Goal: Find specific page/section: Find specific page/section

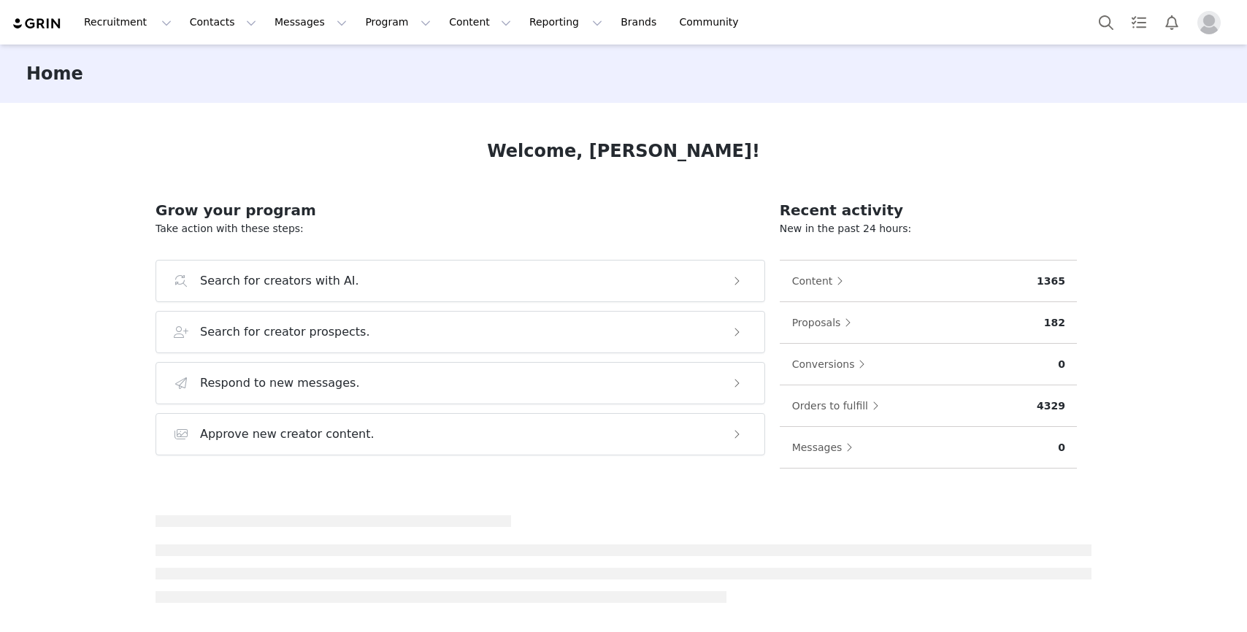
click at [438, 41] on div "Recruitment Recruitment Creator Search Curated Lists Landing Pages Web Extensio…" at bounding box center [623, 22] width 1247 height 45
click at [440, 30] on button "Content Content" at bounding box center [480, 22] width 80 height 33
click at [447, 73] on link "Creator Content" at bounding box center [467, 64] width 115 height 27
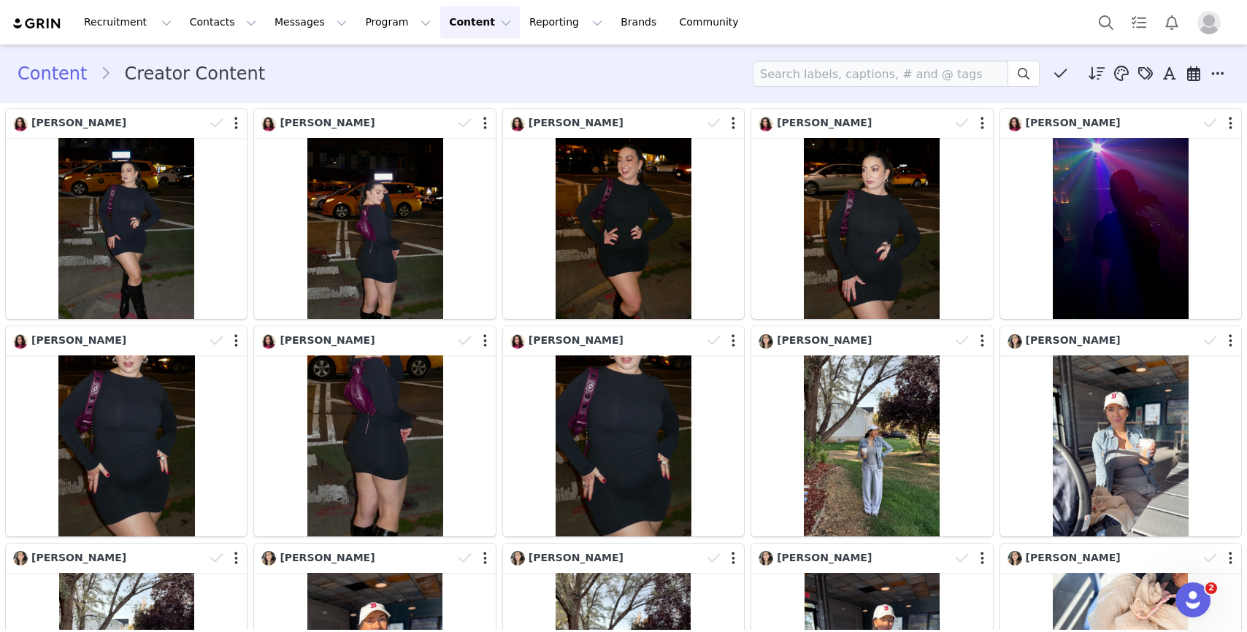
click at [1192, 25] on button "Profile" at bounding box center [1211, 22] width 47 height 23
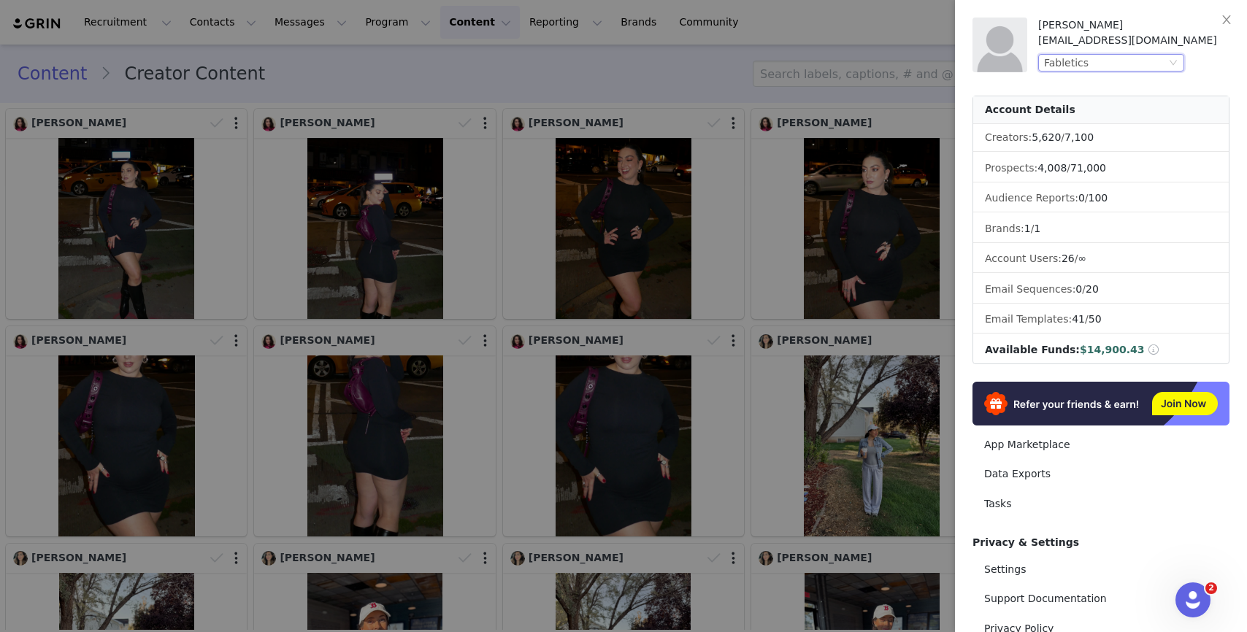
click at [1078, 70] on div "Fabletics" at bounding box center [1066, 63] width 45 height 16
click at [1078, 118] on li "Fabletics Scrubs" at bounding box center [1140, 112] width 204 height 23
click at [1119, 51] on div "[PERSON_NAME] [EMAIL_ADDRESS][DOMAIN_NAME] Fabletics" at bounding box center [1133, 45] width 191 height 55
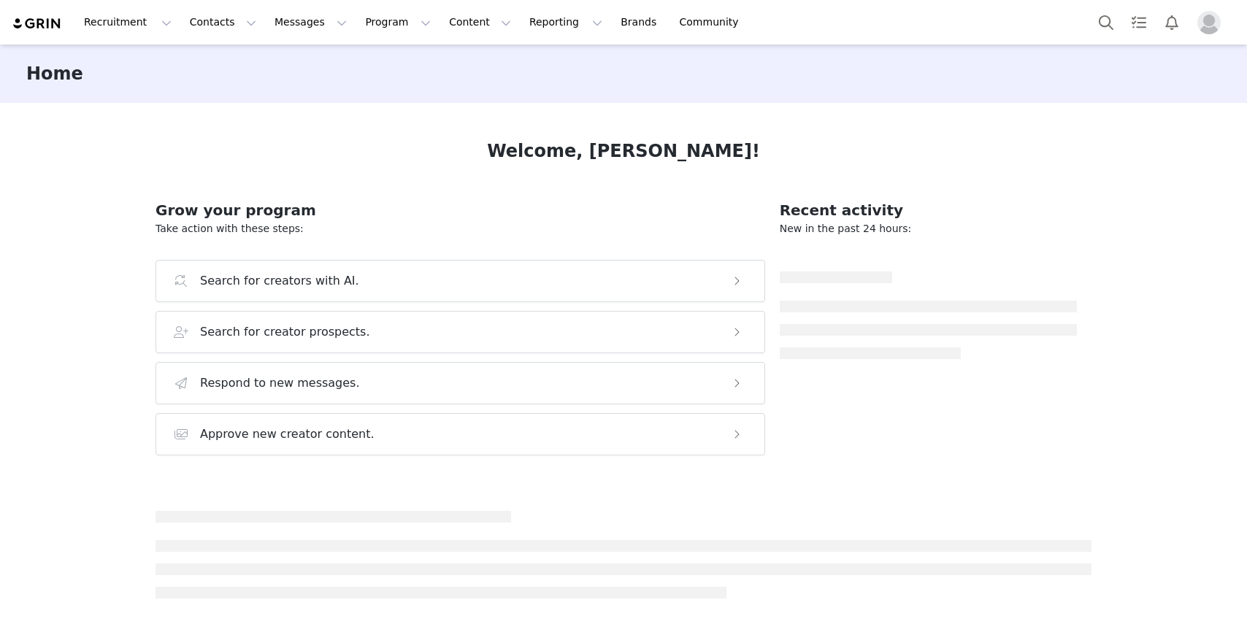
click at [1113, 68] on div "Home" at bounding box center [623, 74] width 1247 height 58
click at [452, 36] on button "Content Content" at bounding box center [480, 22] width 80 height 33
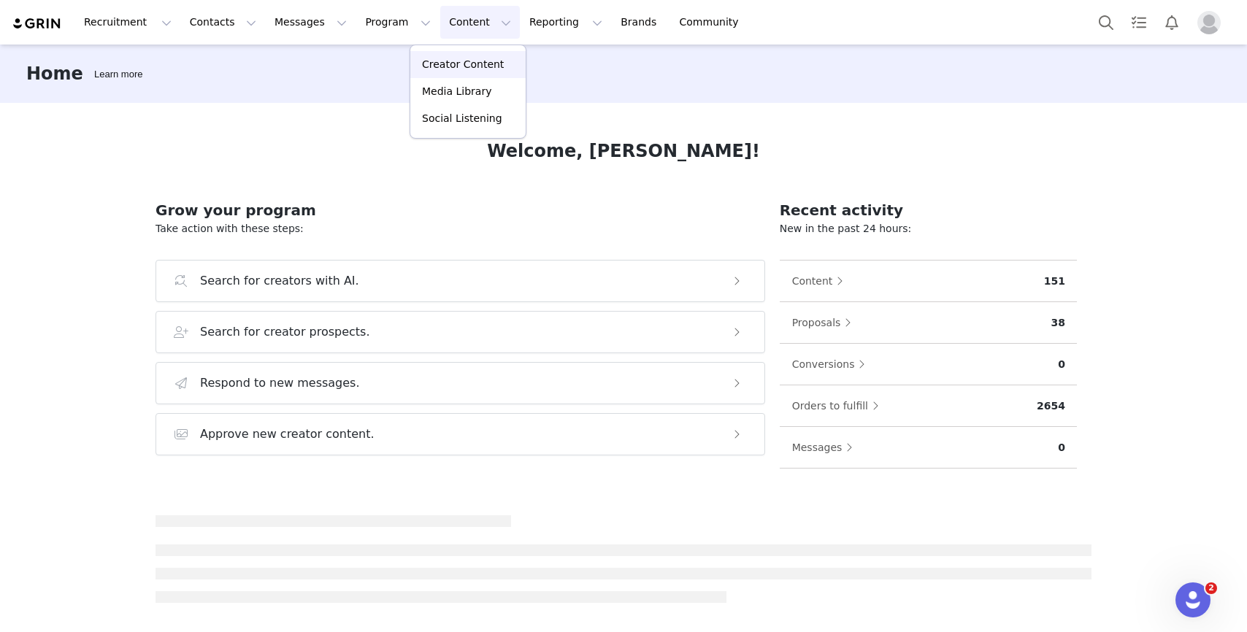
click at [452, 58] on p "Creator Content" at bounding box center [463, 64] width 82 height 15
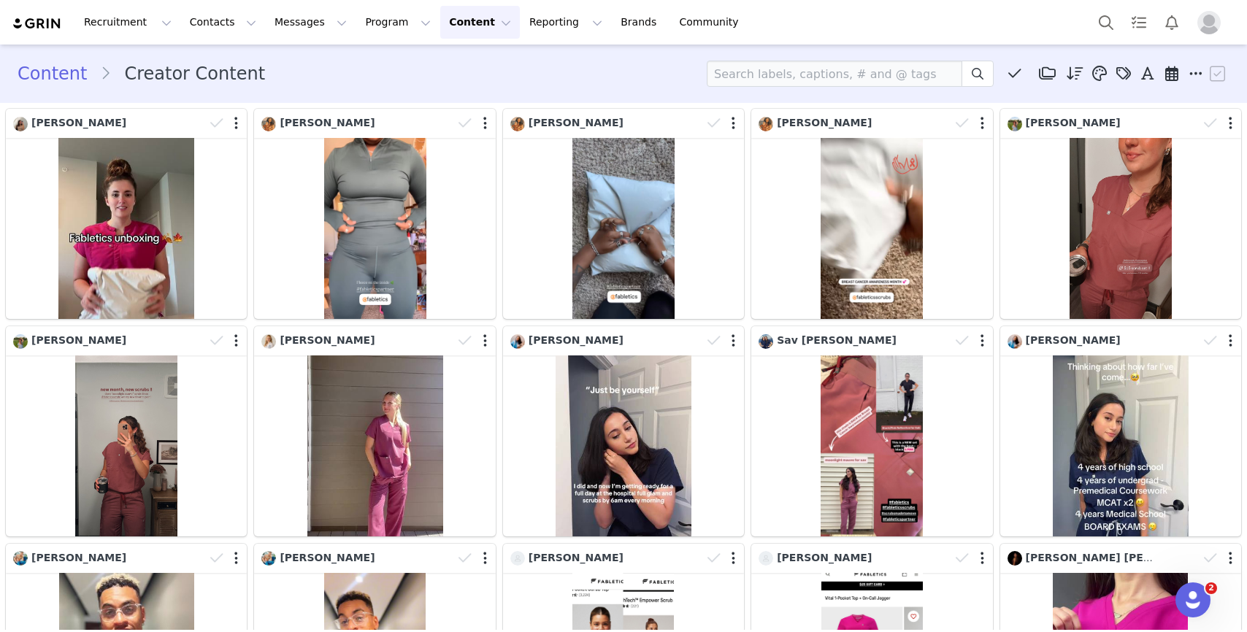
click at [1202, 33] on div at bounding box center [1162, 22] width 145 height 33
click at [1206, 28] on img "Profile" at bounding box center [1208, 22] width 23 height 23
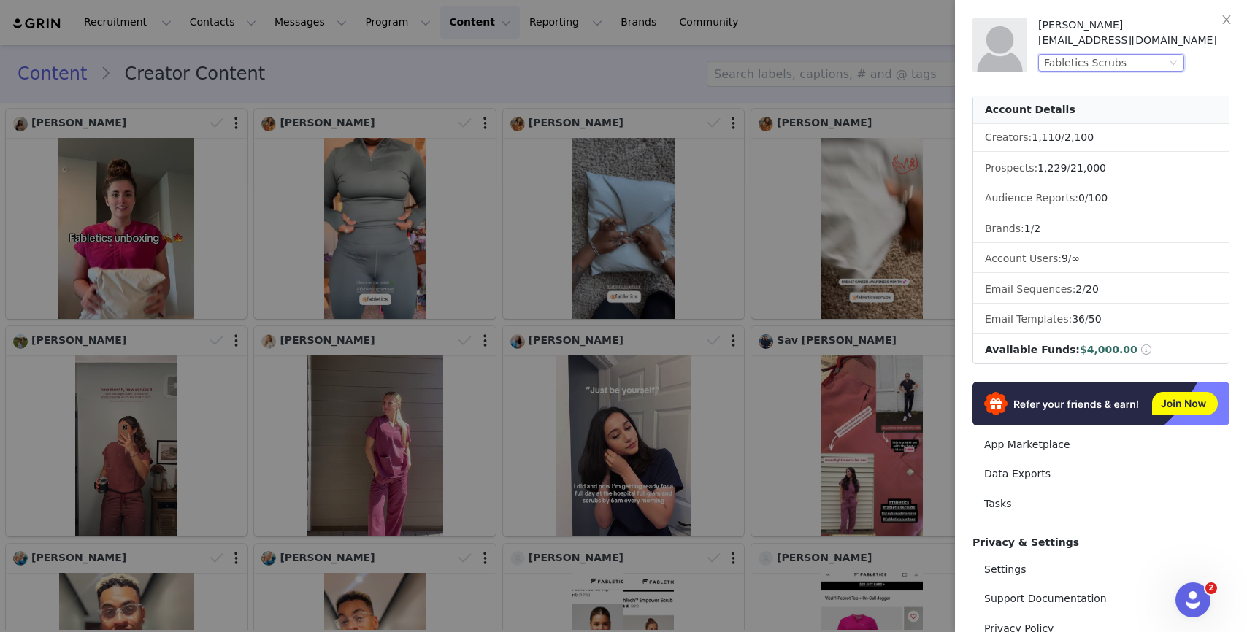
click at [1108, 67] on div "Fabletics Scrubs" at bounding box center [1085, 63] width 82 height 16
click at [1107, 85] on li "Fabletics" at bounding box center [1140, 88] width 204 height 23
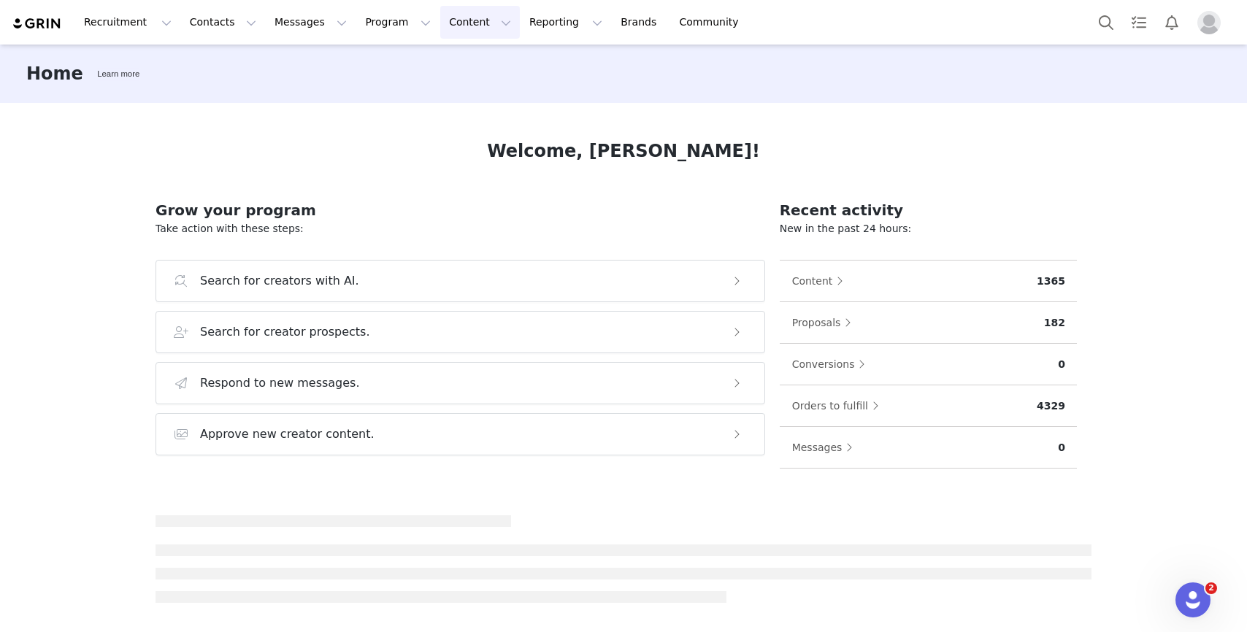
click at [442, 20] on button "Content Content" at bounding box center [480, 22] width 80 height 33
click at [437, 58] on p "Creator Content" at bounding box center [463, 64] width 82 height 15
